Goal: Transaction & Acquisition: Book appointment/travel/reservation

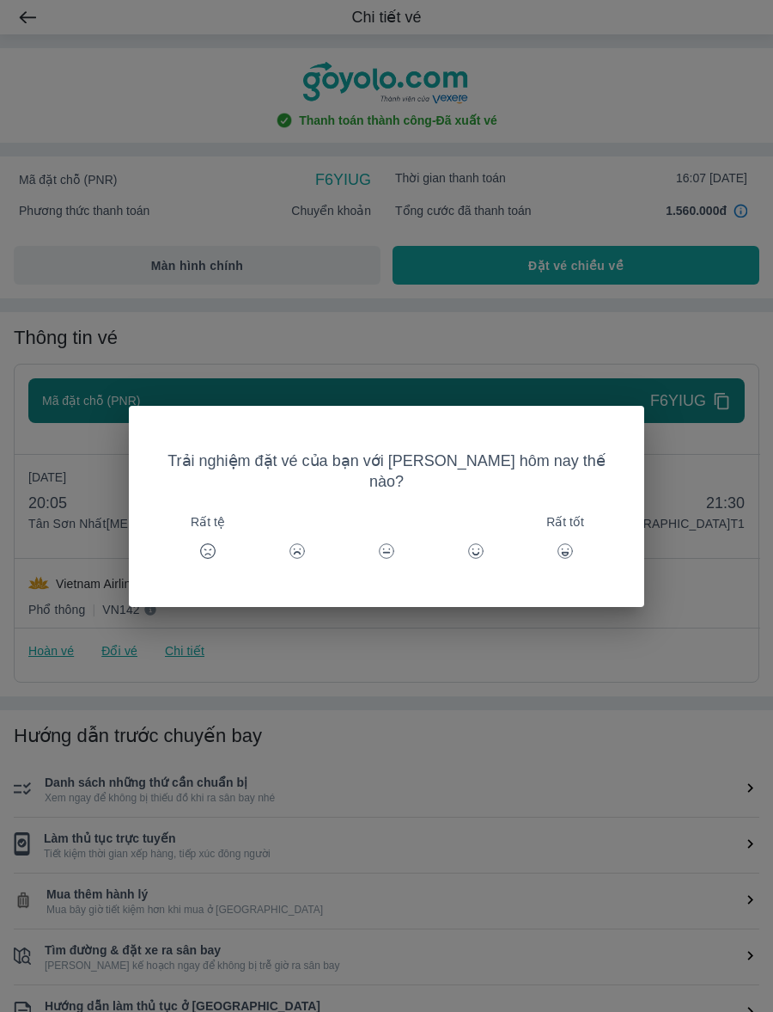
click at [469, 297] on div "Trải nghiệm đặt vé của bạn với [PERSON_NAME] hôm nay thế nào? Rất tệ Rất tốt" at bounding box center [386, 506] width 773 height 1012
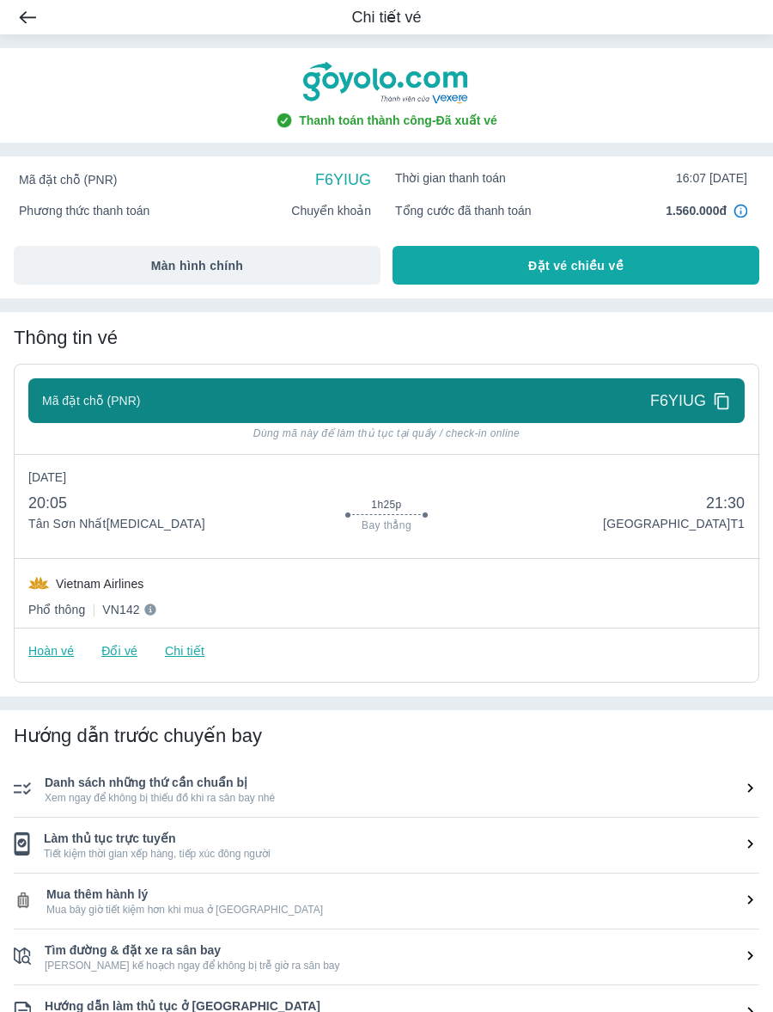
click at [309, 562] on div "[DATE] 20:05 [GEOGRAPHIC_DATA] [MEDICAL_DATA] 1h25p Bay thẳng 21:30 [GEOGRAPHIC…" at bounding box center [386, 540] width 717 height 145
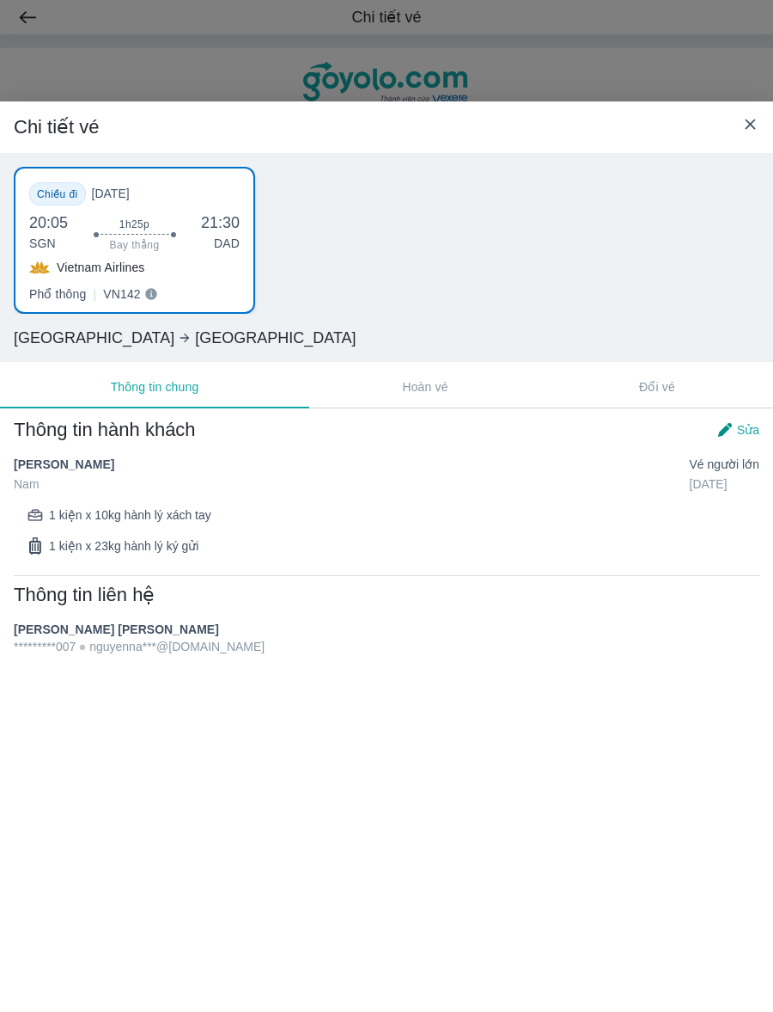
drag, startPoint x: 66, startPoint y: 464, endPoint x: 183, endPoint y: 464, distance: 116.9
click at [182, 464] on div "[PERSON_NAME] NAM Nam Vé Người lớn [DATE]" at bounding box center [387, 474] width 746 height 38
copy span "[PERSON_NAME]"
click at [626, 46] on div at bounding box center [386, 506] width 773 height 1012
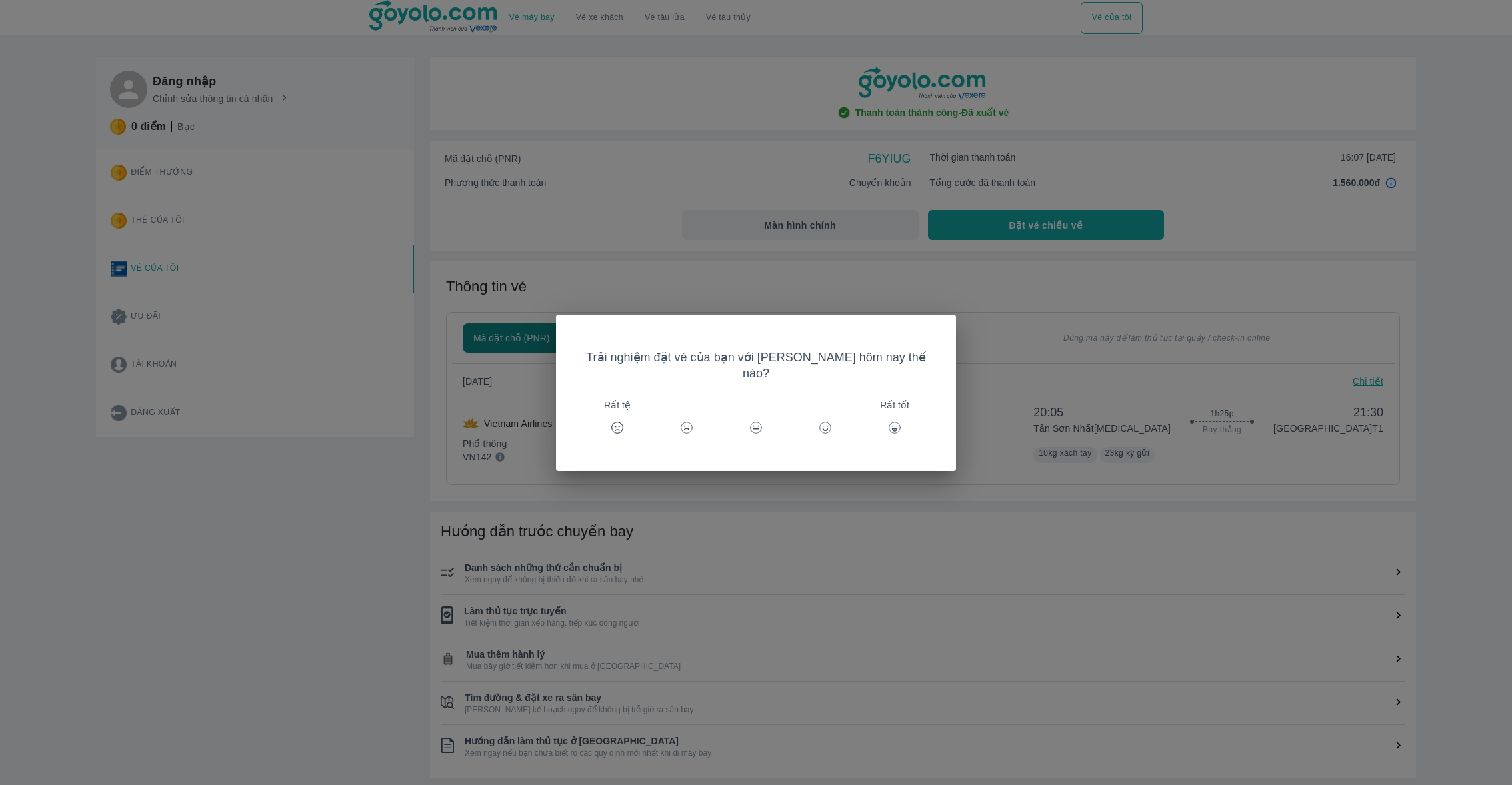
click at [442, 125] on div "Trải nghiệm đặt vé của bạn với [PERSON_NAME] hôm nay thế nào? Rất tệ Rất tốt" at bounding box center [756, 392] width 1512 height 785
